Goal: Check status: Check status

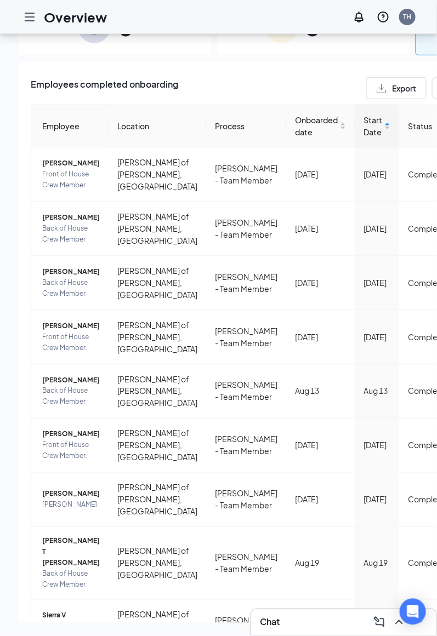
scroll to position [340, 0]
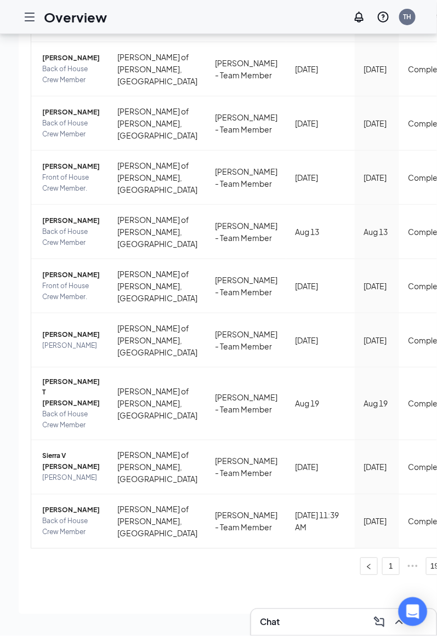
click at [424, 622] on div "Open Intercom Messenger" at bounding box center [413, 612] width 29 height 29
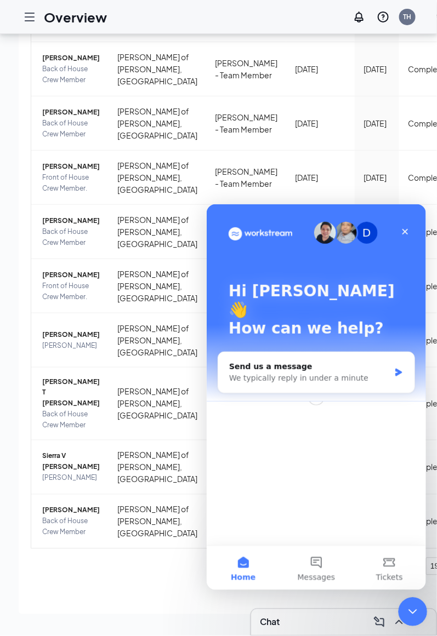
scroll to position [0, 0]
click at [403, 606] on div "Close Intercom Messenger" at bounding box center [411, 610] width 26 height 26
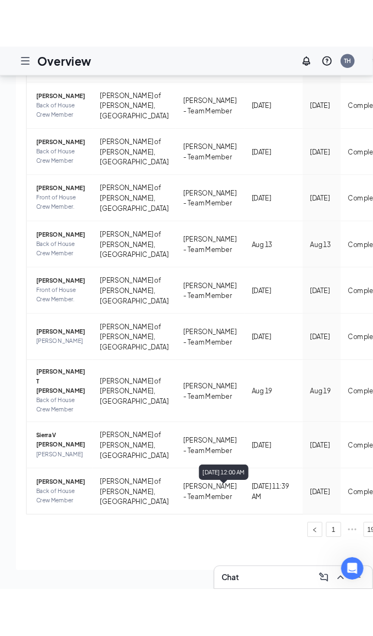
scroll to position [393, 0]
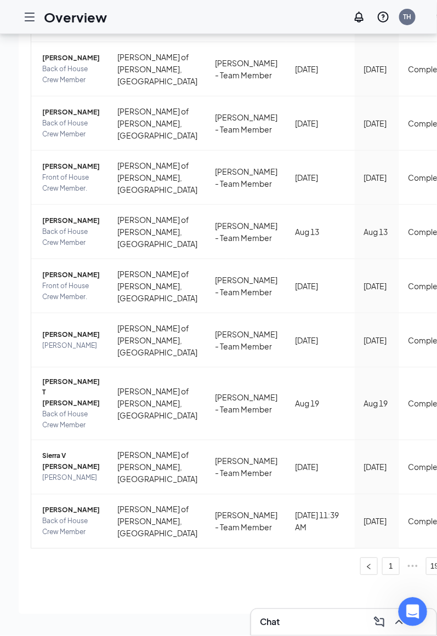
click html
click at [423, 617] on div "Open Intercom Messenger" at bounding box center [411, 610] width 26 height 26
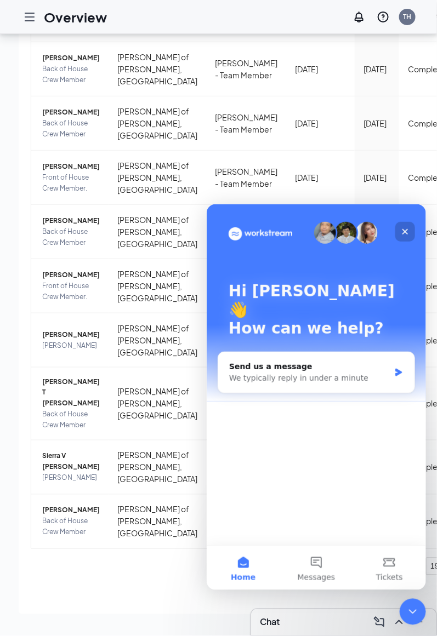
click at [402, 225] on div "Close" at bounding box center [405, 231] width 20 height 20
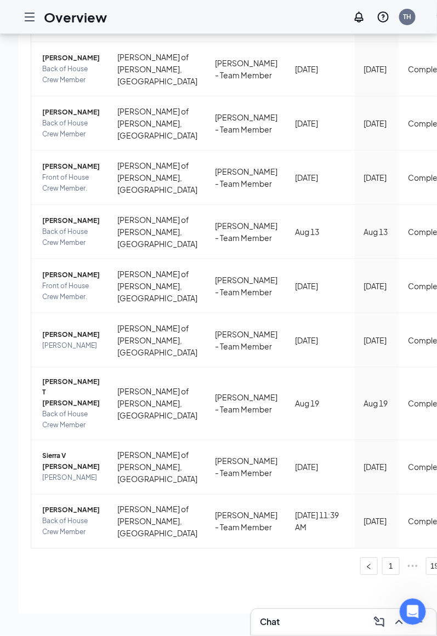
click at [126, 579] on div "Employees completed onboarding Export Employee Location Process Onboarded date …" at bounding box center [314, 258] width 590 height 712
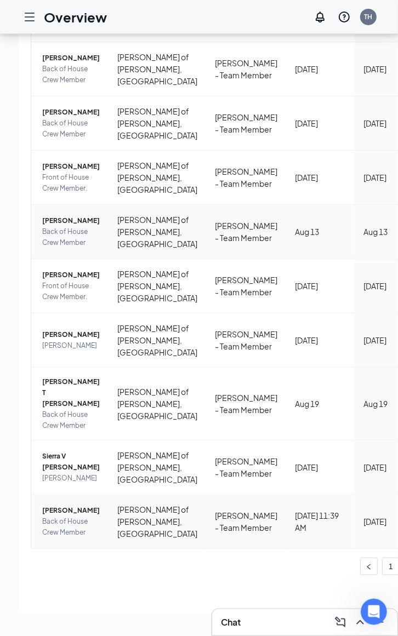
scroll to position [343, 0]
click at [73, 329] on span "[PERSON_NAME]" at bounding box center [71, 334] width 58 height 11
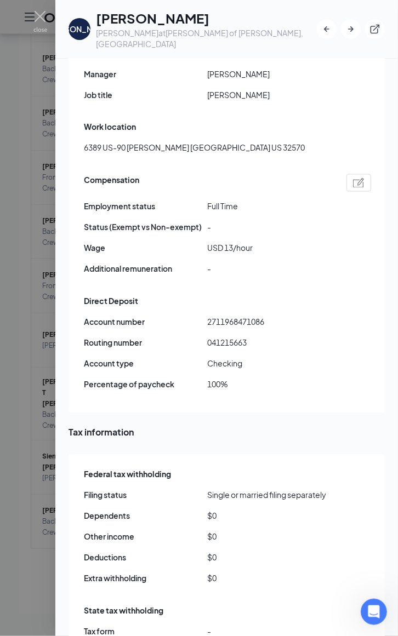
scroll to position [754, 0]
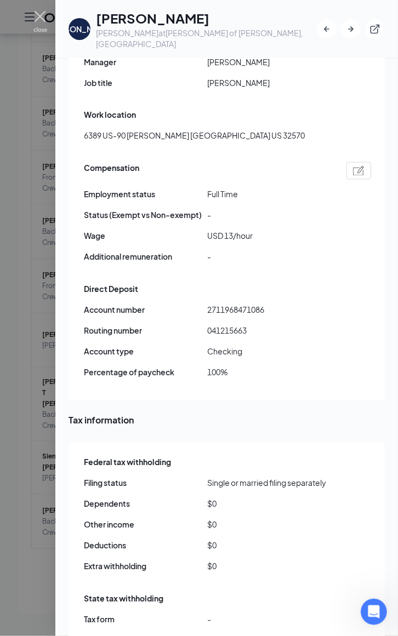
click at [41, 17] on img at bounding box center [40, 21] width 14 height 21
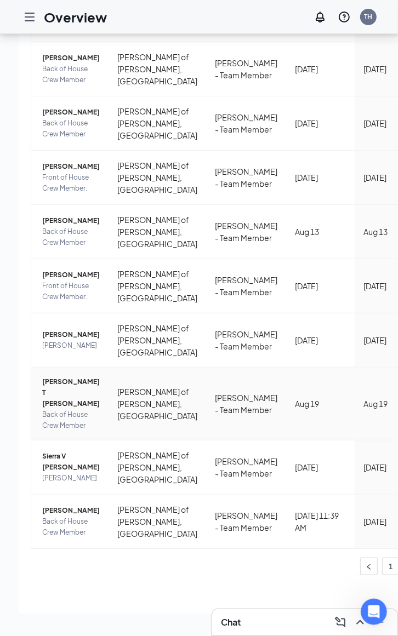
click at [70, 410] on span "Back of House Crew Member" at bounding box center [71, 421] width 58 height 22
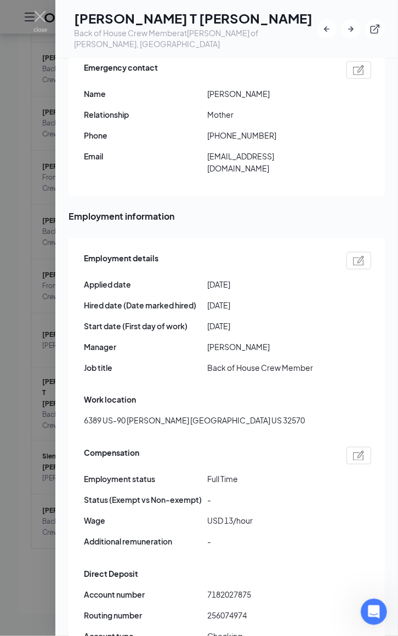
scroll to position [480, 0]
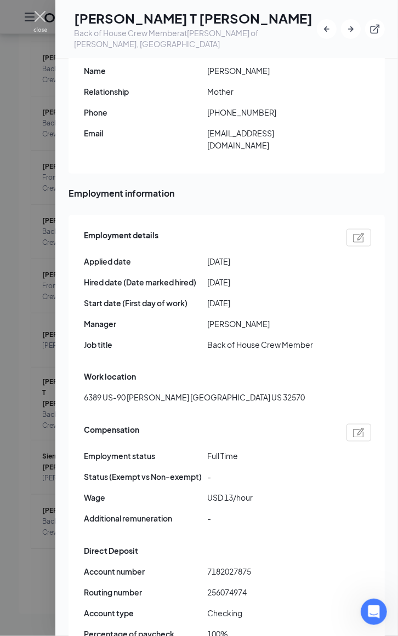
click at [43, 26] on img at bounding box center [40, 21] width 14 height 21
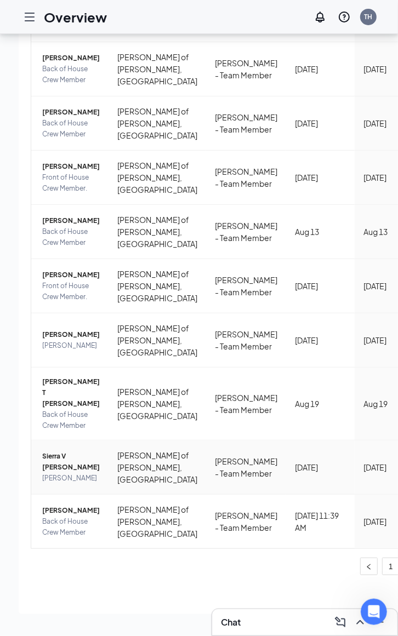
click at [72, 472] on span "Sierra V [PERSON_NAME]" at bounding box center [71, 462] width 58 height 22
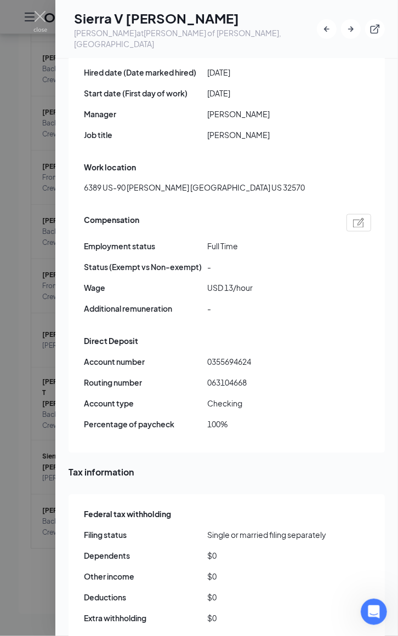
scroll to position [685, 0]
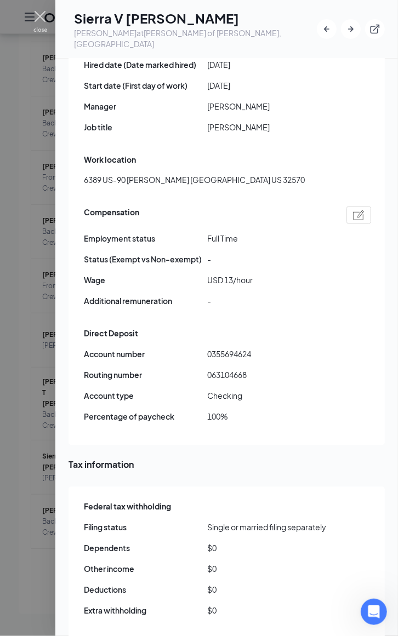
click at [36, 20] on img at bounding box center [40, 21] width 14 height 21
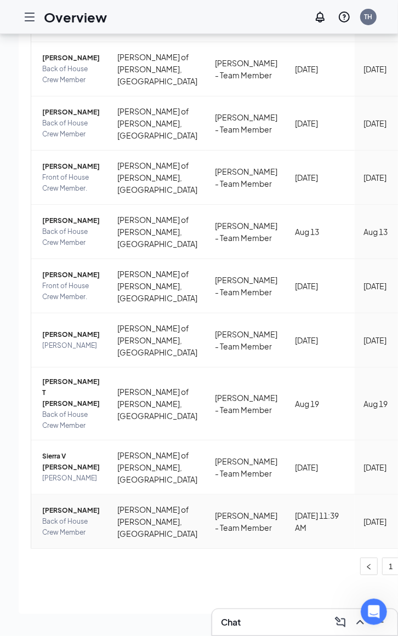
click at [65, 516] on span "[PERSON_NAME]" at bounding box center [71, 510] width 58 height 11
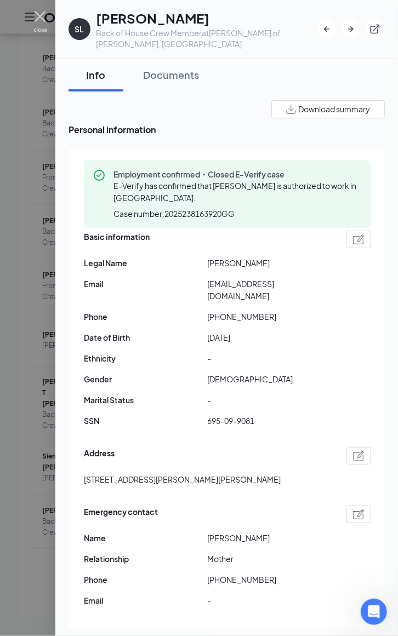
click at [36, 20] on img at bounding box center [40, 21] width 14 height 21
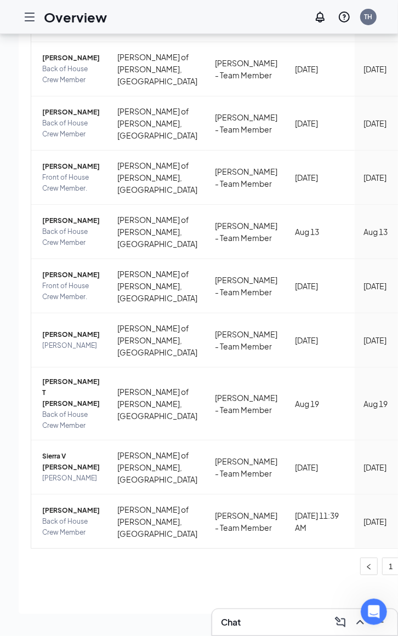
scroll to position [70, 0]
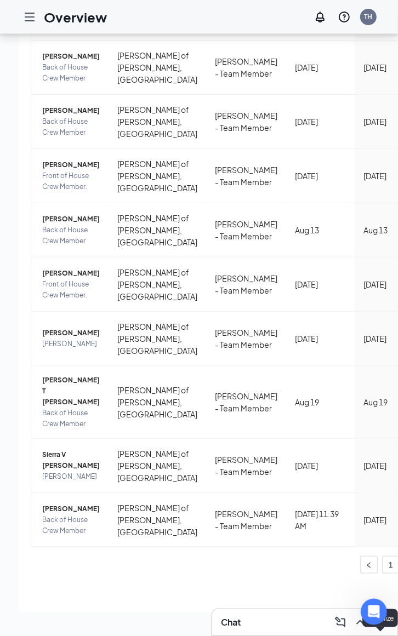
click at [388, 622] on button at bounding box center [380, 623] width 18 height 18
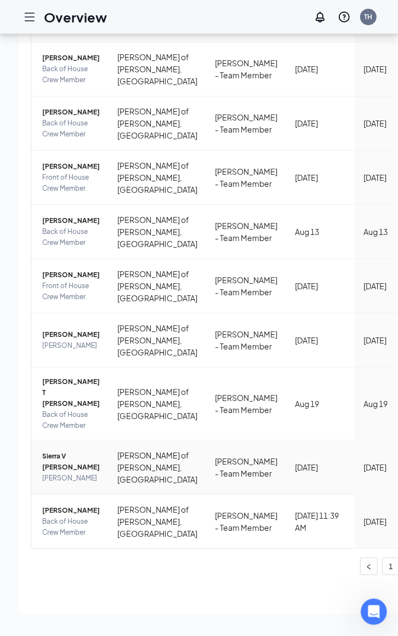
click at [61, 451] on span "Sierra V [PERSON_NAME]" at bounding box center [71, 462] width 58 height 22
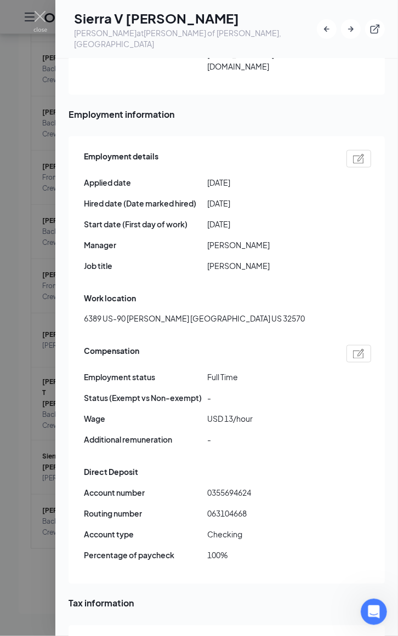
scroll to position [548, 0]
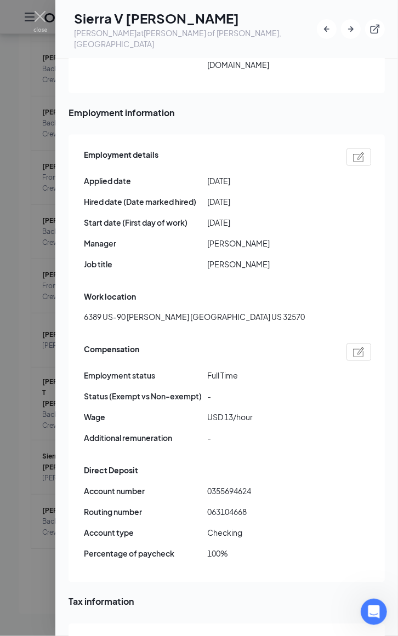
click at [47, 16] on div at bounding box center [199, 318] width 398 height 636
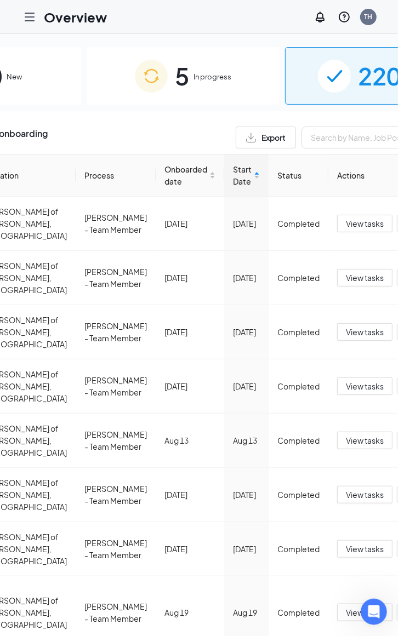
click at [119, 78] on div "5 In progress" at bounding box center [183, 76] width 193 height 58
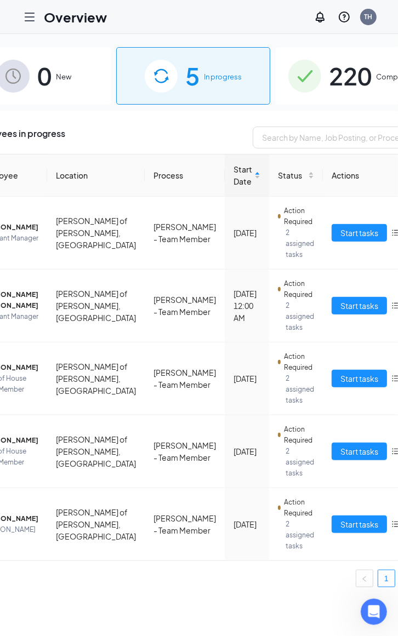
scroll to position [0, 1]
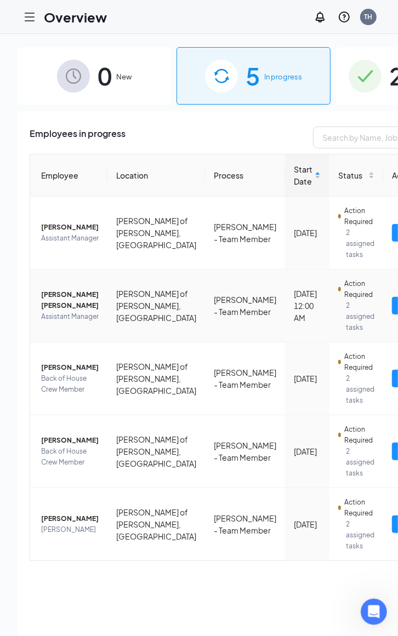
click at [49, 311] on span "Assistant Manager" at bounding box center [70, 316] width 58 height 11
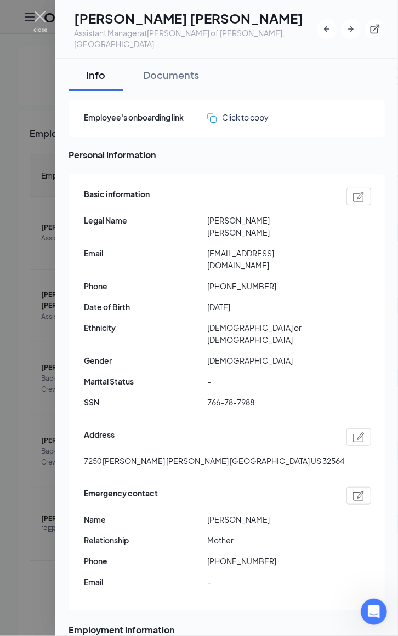
click at [39, 15] on img at bounding box center [40, 21] width 14 height 21
